Goal: Contribute content: Contribute content

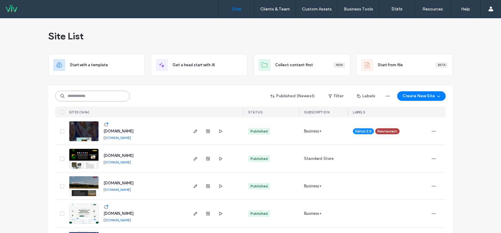
click at [93, 96] on input at bounding box center [92, 96] width 74 height 11
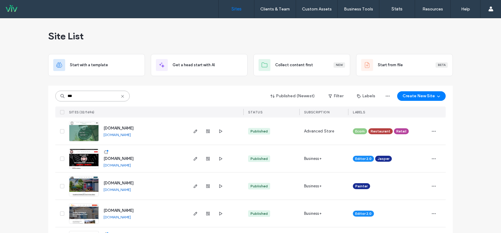
type input "***"
click at [88, 134] on img at bounding box center [83, 141] width 29 height 40
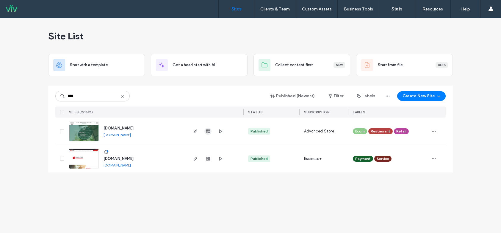
type input "****"
click at [210, 132] on use "button" at bounding box center [208, 131] width 4 height 4
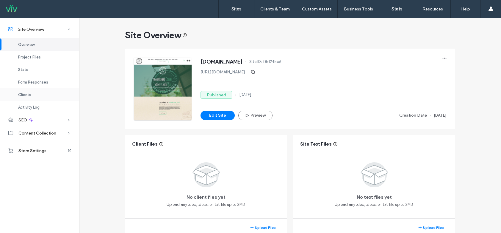
click at [39, 91] on div "Clients" at bounding box center [39, 94] width 79 height 13
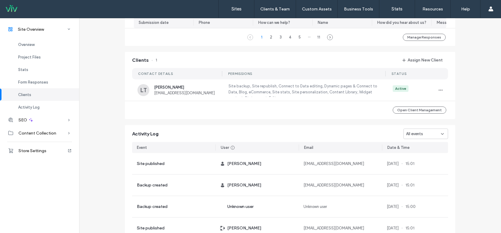
scroll to position [547, 0]
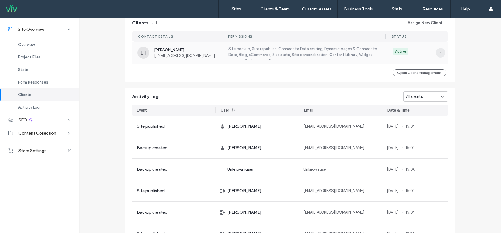
click at [441, 56] on span "button" at bounding box center [441, 53] width 10 height 10
click at [454, 73] on span "Edit Permissions" at bounding box center [460, 71] width 28 height 6
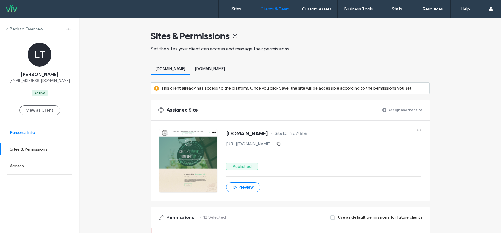
click at [50, 131] on link "Personal Info" at bounding box center [39, 132] width 79 height 16
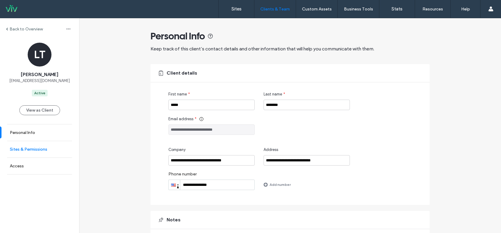
click at [49, 143] on link "Sites & Permissions" at bounding box center [39, 149] width 79 height 16
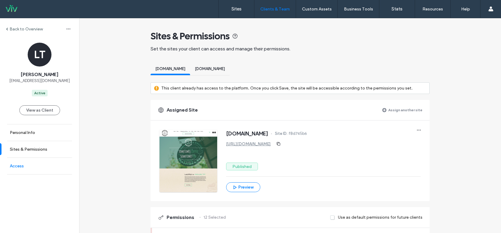
click at [42, 165] on link "Access" at bounding box center [39, 166] width 79 height 16
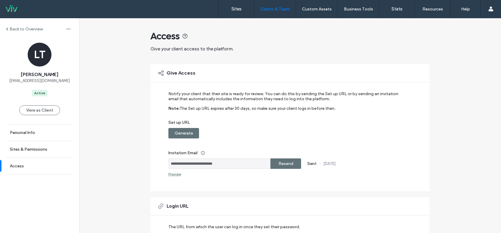
scroll to position [108, 0]
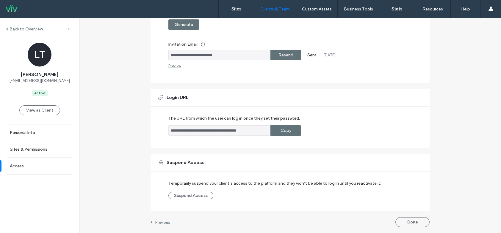
click at [277, 134] on div "Copy" at bounding box center [286, 130] width 31 height 10
click at [17, 31] on label "Back to Overview" at bounding box center [26, 28] width 33 height 5
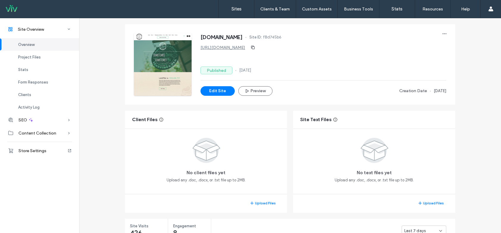
scroll to position [30, 0]
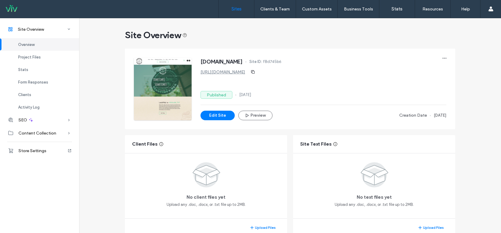
click at [232, 9] on label "Sites" at bounding box center [237, 8] width 10 height 5
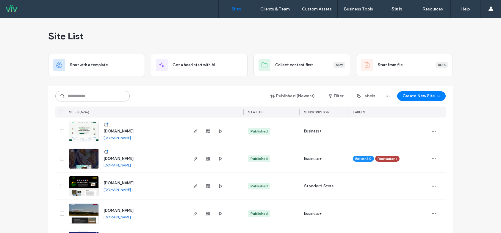
click at [91, 97] on input at bounding box center [92, 96] width 74 height 11
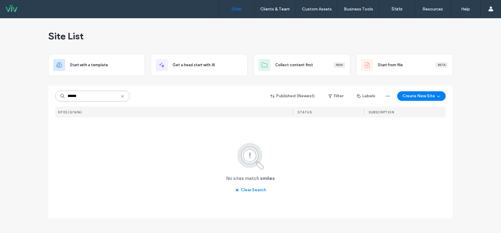
type input "******"
click at [123, 96] on icon at bounding box center [122, 96] width 5 height 5
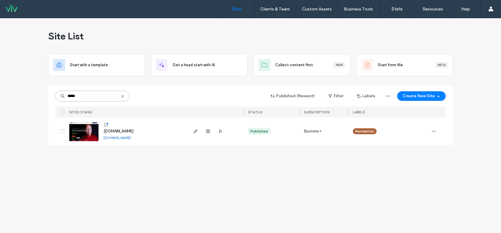
type input "*****"
click at [86, 135] on img at bounding box center [83, 141] width 29 height 40
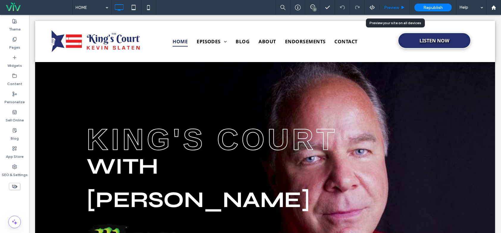
click at [394, 6] on span "Preview" at bounding box center [391, 7] width 15 height 5
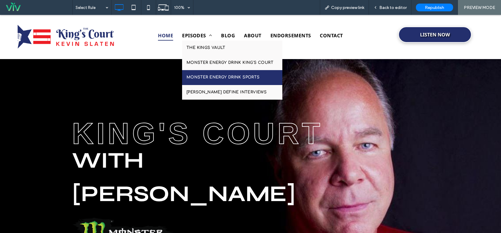
click at [224, 78] on span "MONSTER ENERGY DRINK SPORTS" at bounding box center [223, 77] width 73 height 6
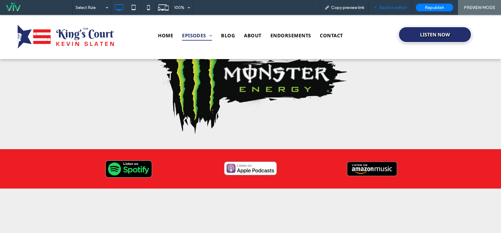
scroll to position [119, 0]
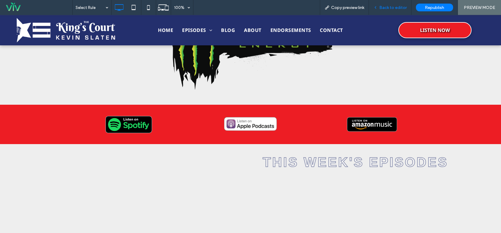
click at [386, 11] on div "Back to editor" at bounding box center [390, 7] width 43 height 15
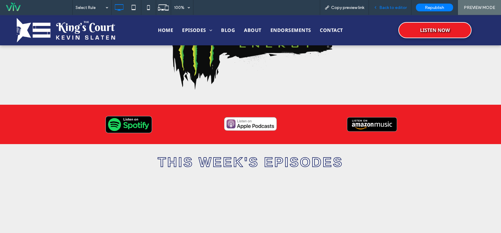
click at [384, 4] on div "Back to editor" at bounding box center [390, 7] width 43 height 15
click at [386, 4] on div "Back to editor" at bounding box center [390, 7] width 43 height 15
click at [382, 13] on div "Back to editor" at bounding box center [390, 7] width 43 height 15
click at [393, 4] on div "Back to editor" at bounding box center [390, 7] width 43 height 15
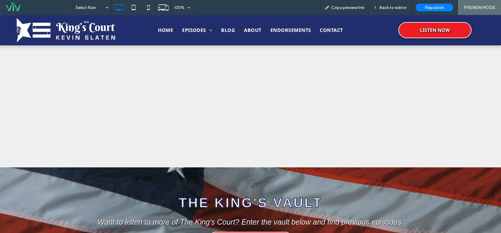
scroll to position [267, 0]
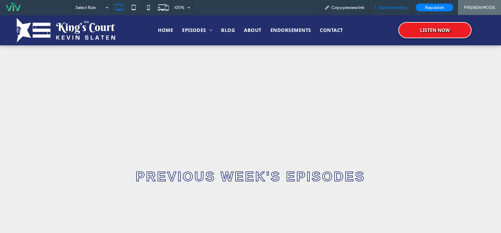
click at [385, 5] on span "Back to editor" at bounding box center [393, 7] width 27 height 5
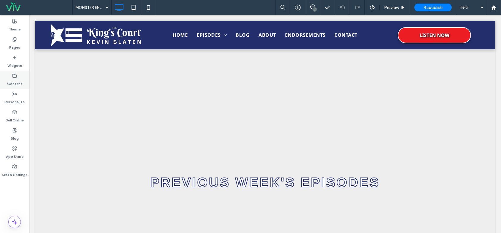
click at [14, 77] on use at bounding box center [15, 76] width 4 height 4
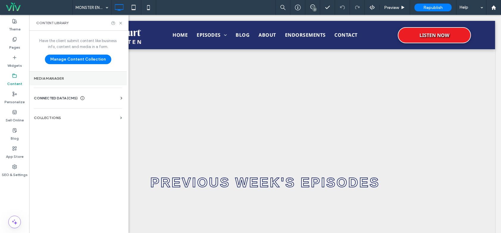
click at [57, 81] on section "Media Manager" at bounding box center [78, 78] width 98 height 14
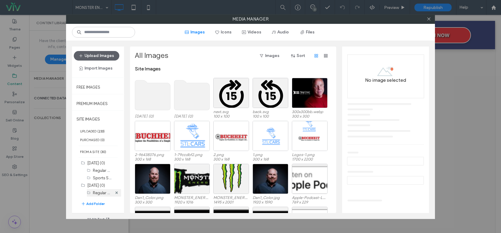
click at [98, 191] on label "Regular Show (8)" at bounding box center [108, 192] width 30 height 6
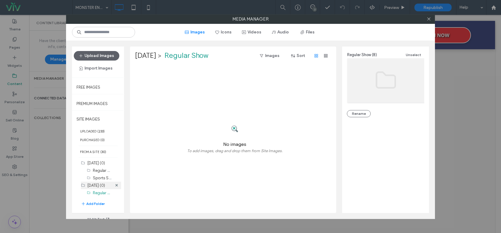
click at [95, 184] on label "[DATE] (0)" at bounding box center [97, 185] width 18 height 4
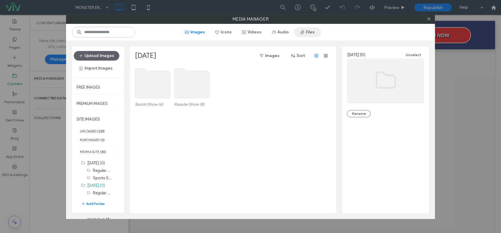
click at [310, 32] on button "Files" at bounding box center [307, 32] width 27 height 10
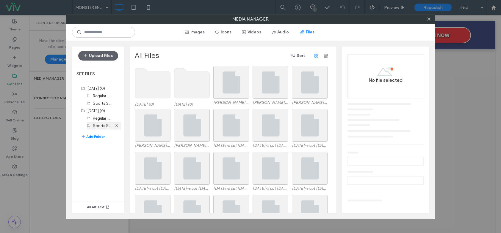
click at [94, 125] on label "Sports Show (6)" at bounding box center [107, 125] width 29 height 6
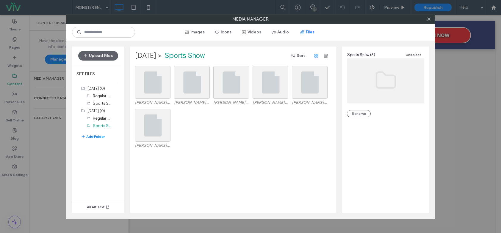
drag, startPoint x: 220, startPoint y: 149, endPoint x: 206, endPoint y: 133, distance: 21.9
click at [220, 149] on div "[PERSON_NAME] Sports Show [DATE].mp3" at bounding box center [235, 130] width 200 height 43
click at [110, 58] on button "Upload Files" at bounding box center [98, 56] width 40 height 10
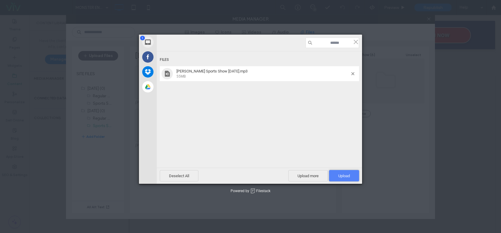
click at [332, 174] on span "Upload 1" at bounding box center [344, 175] width 30 height 11
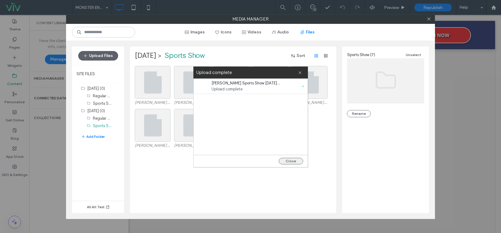
click at [296, 160] on button "Close" at bounding box center [291, 161] width 24 height 7
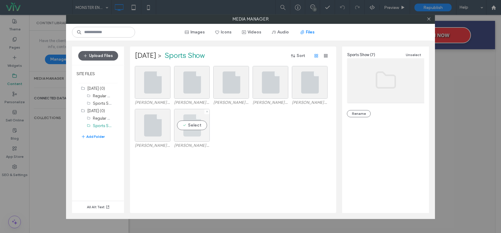
click at [192, 123] on div "Select" at bounding box center [192, 125] width 36 height 33
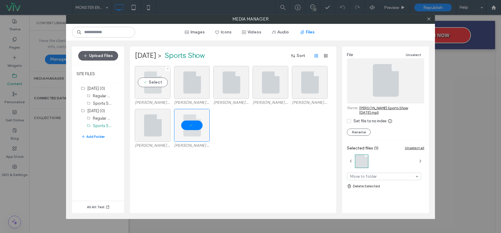
click at [149, 88] on div "Select" at bounding box center [153, 82] width 36 height 33
click at [198, 131] on div at bounding box center [192, 125] width 36 height 33
click at [373, 108] on link "[PERSON_NAME] Sports Show [DATE].mp3" at bounding box center [392, 109] width 65 height 9
click at [429, 19] on icon at bounding box center [429, 19] width 4 height 4
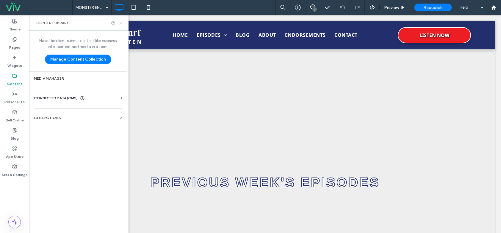
drag, startPoint x: 121, startPoint y: 23, endPoint x: 91, endPoint y: 8, distance: 32.8
click at [121, 23] on use at bounding box center [120, 23] width 2 height 2
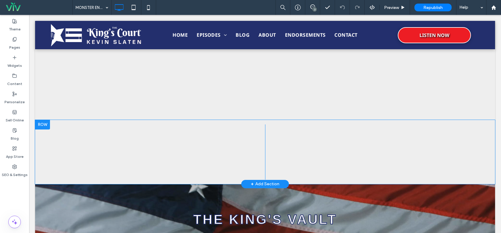
scroll to position [386, 0]
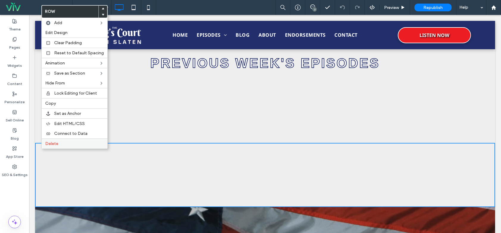
click at [69, 143] on label "Delete" at bounding box center [74, 143] width 59 height 5
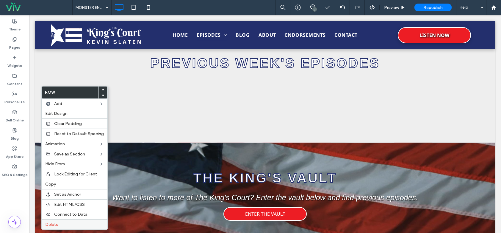
click at [70, 222] on label "Delete" at bounding box center [74, 224] width 59 height 5
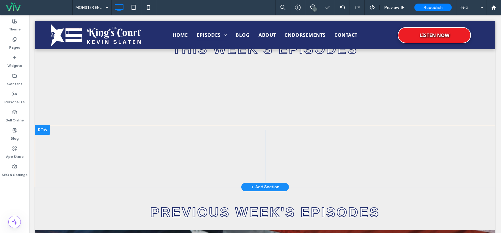
scroll to position [222, 0]
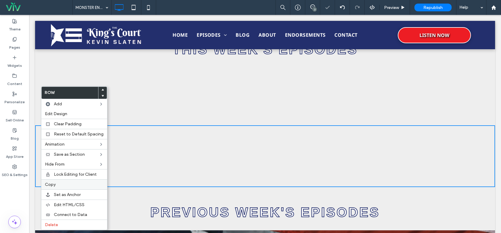
click at [59, 184] on label "Copy" at bounding box center [74, 184] width 59 height 5
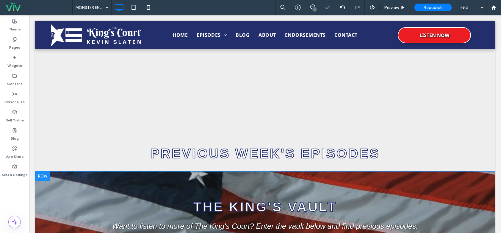
scroll to position [341, 0]
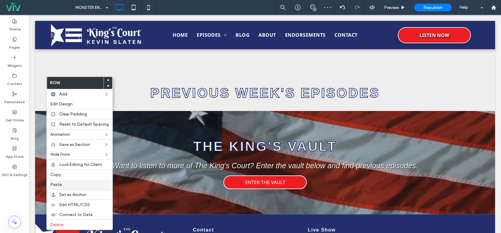
click at [66, 183] on label "Paste" at bounding box center [79, 184] width 59 height 5
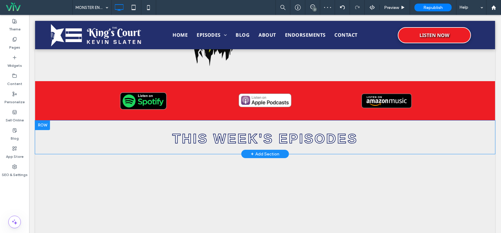
scroll to position [132, 0]
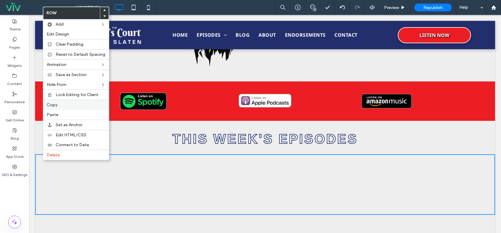
click at [74, 103] on label "Copy" at bounding box center [76, 104] width 59 height 5
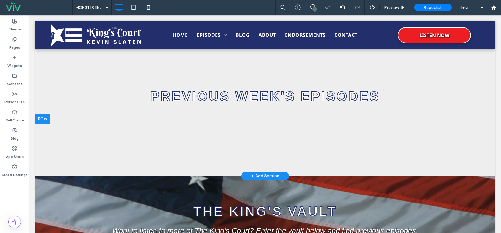
scroll to position [341, 0]
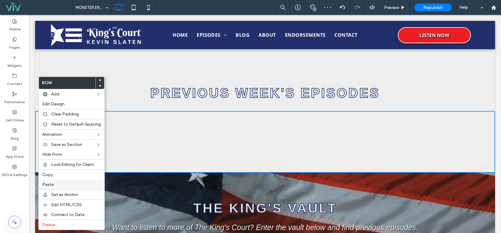
click at [53, 186] on span "Paste" at bounding box center [48, 184] width 12 height 5
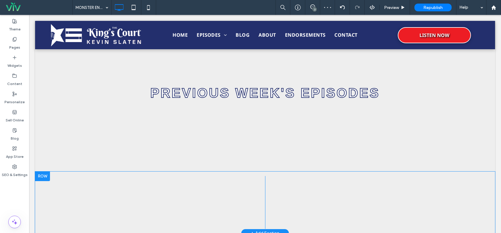
scroll to position [192, 0]
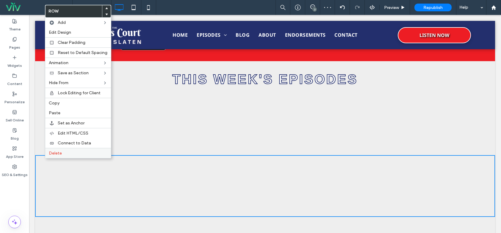
click at [57, 153] on span "Delete" at bounding box center [55, 152] width 13 height 5
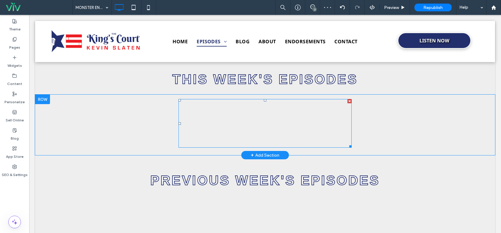
click at [275, 130] on span at bounding box center [265, 123] width 173 height 49
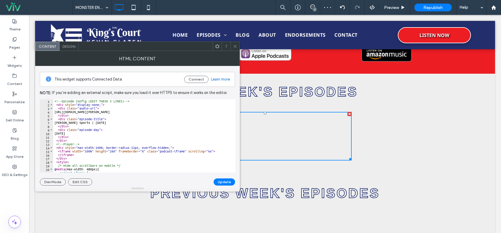
scroll to position [205, 0]
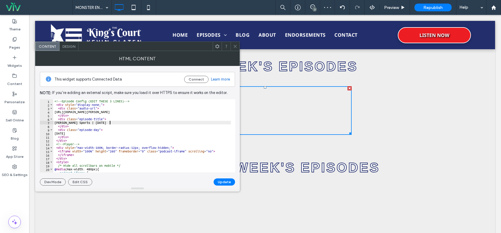
click at [109, 122] on div "<!-- Episode Config (EDIT THESE 3 LINES) --> < div style = "display:none;" > < …" at bounding box center [214, 137] width 322 height 76
type textarea "*"
type textarea "******"
click at [219, 179] on button "Update" at bounding box center [224, 181] width 21 height 7
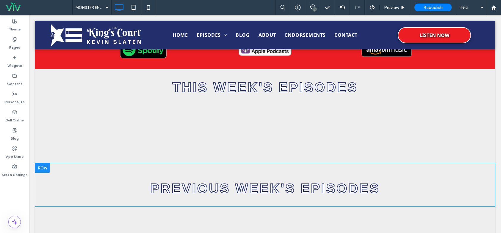
scroll to position [179, 0]
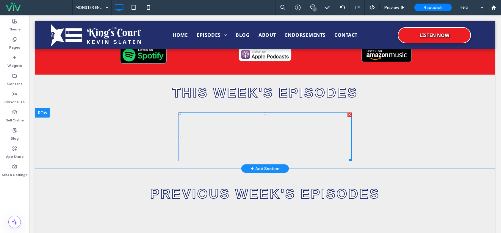
click at [278, 127] on span at bounding box center [265, 136] width 173 height 49
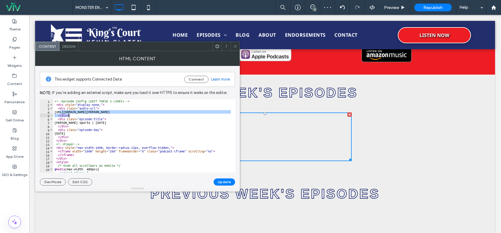
drag, startPoint x: 60, startPoint y: 111, endPoint x: 210, endPoint y: 115, distance: 149.8
click at [210, 115] on div "<!-- Episode Config (EDIT THESE 3 LINES) --> < div style = "display:none;" > < …" at bounding box center [214, 137] width 322 height 76
drag, startPoint x: 199, startPoint y: 111, endPoint x: 85, endPoint y: 114, distance: 113.2
click at [107, 115] on div "<!-- Episode Config (EDIT THESE 3 LINES) --> < div style = "display:none;" > < …" at bounding box center [142, 135] width 178 height 73
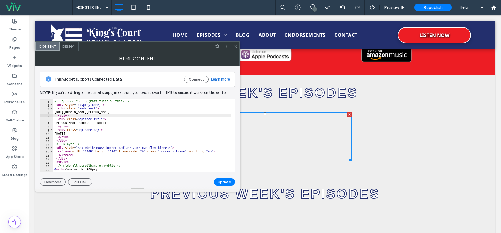
drag, startPoint x: 71, startPoint y: 113, endPoint x: 88, endPoint y: 110, distance: 17.7
click at [71, 113] on div "<!-- Episode Config (EDIT THESE 3 LINES) --> < div style = "display:none;" > < …" at bounding box center [214, 137] width 322 height 76
drag, startPoint x: 59, startPoint y: 111, endPoint x: 211, endPoint y: 112, distance: 151.9
click at [211, 112] on div "<!-- Episode Config (EDIT THESE 3 LINES) --> < div style = "display:none;" > < …" at bounding box center [214, 137] width 322 height 76
drag, startPoint x: 207, startPoint y: 112, endPoint x: 201, endPoint y: 111, distance: 6.6
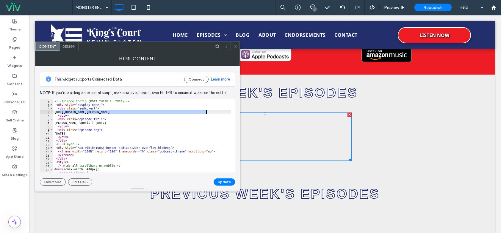
paste textarea "Cursor at row 4"
type textarea "**********"
click at [227, 178] on button "Update" at bounding box center [224, 181] width 21 height 7
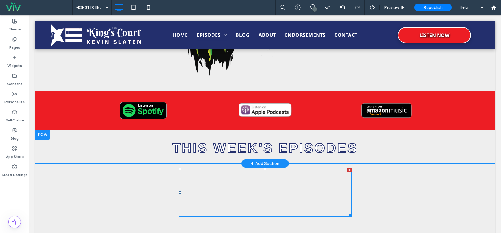
scroll to position [109, 0]
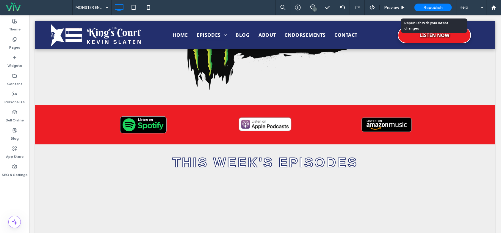
click at [431, 8] on span "Republish" at bounding box center [433, 7] width 19 height 5
